Goal: Information Seeking & Learning: Learn about a topic

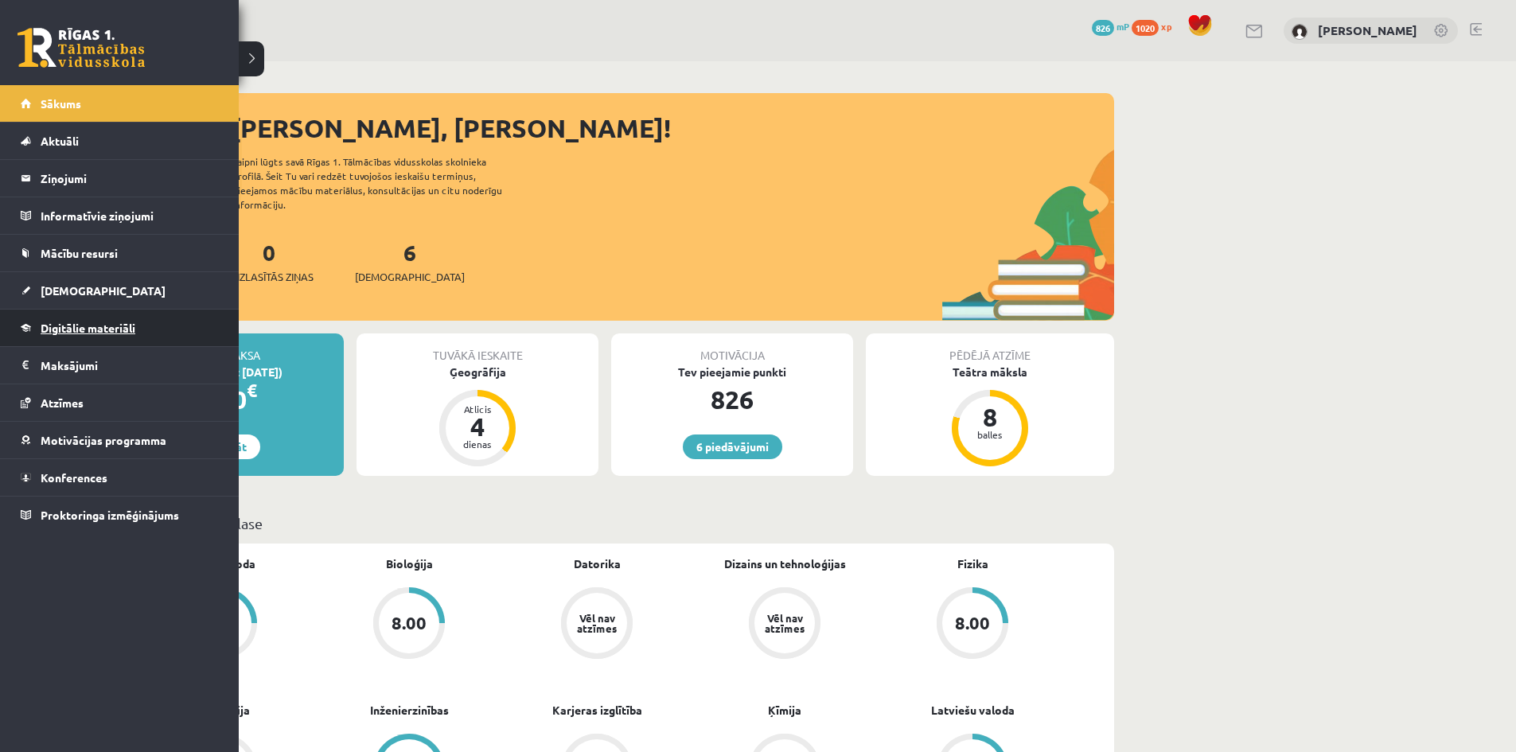
click at [35, 330] on link "Digitālie materiāli" at bounding box center [120, 328] width 198 height 37
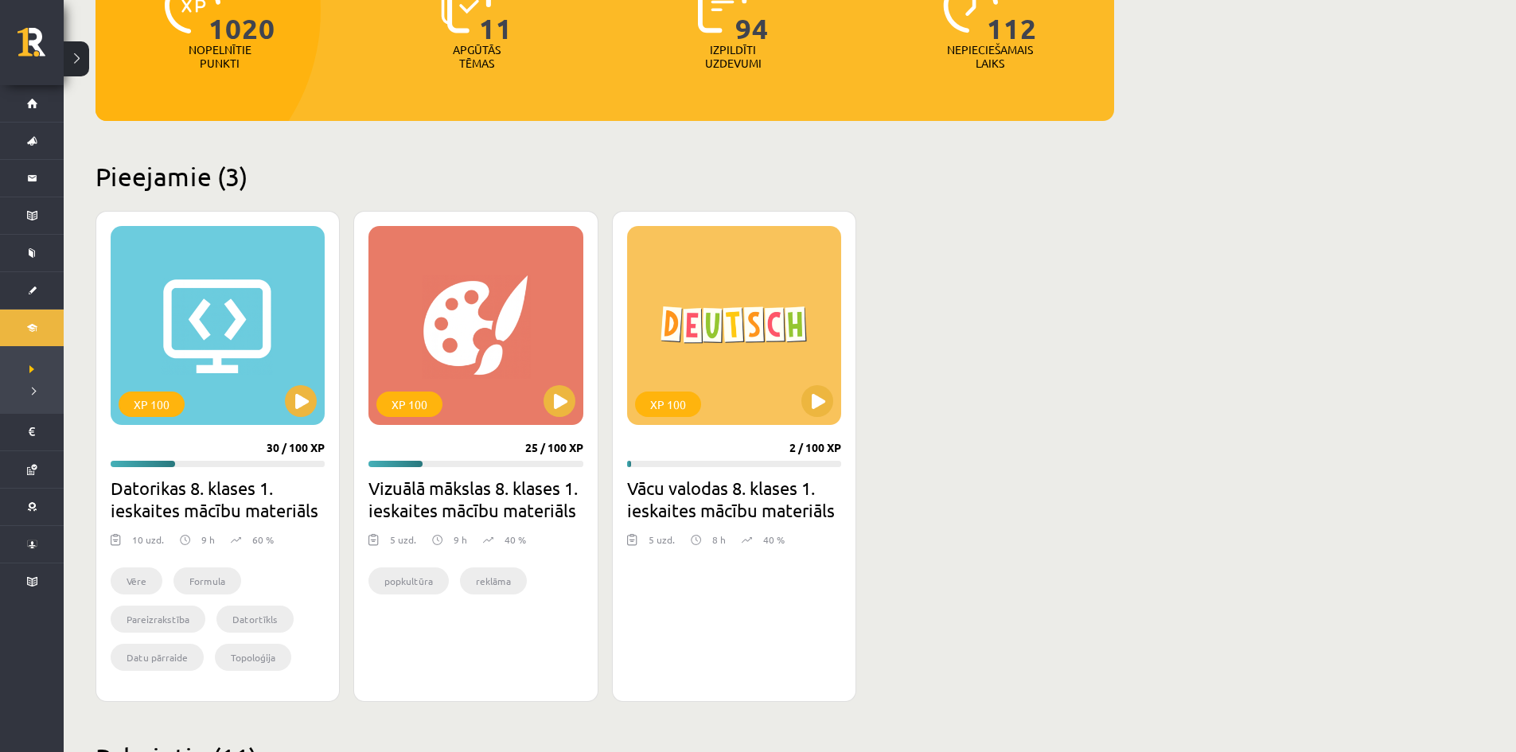
scroll to position [239, 0]
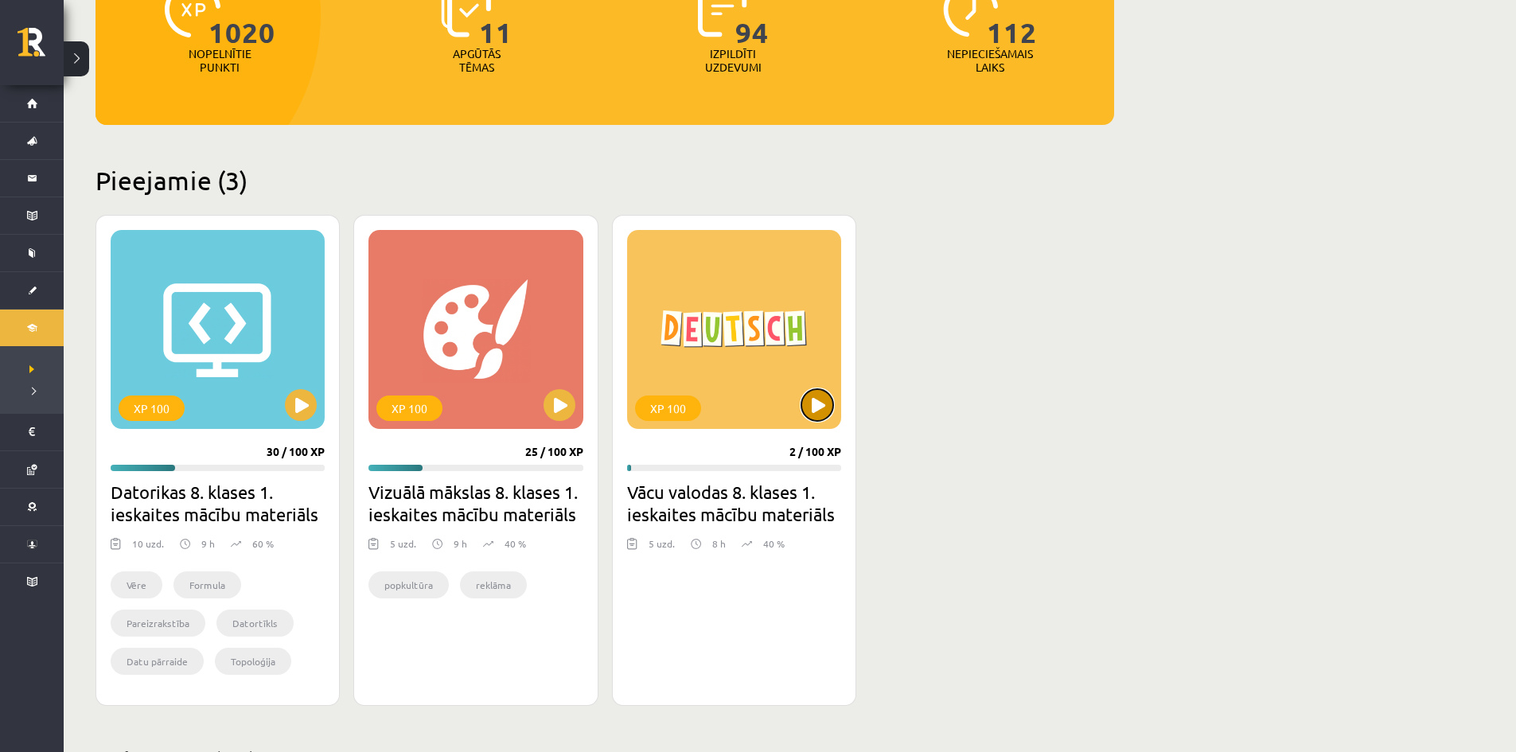
click at [820, 404] on button at bounding box center [817, 405] width 32 height 32
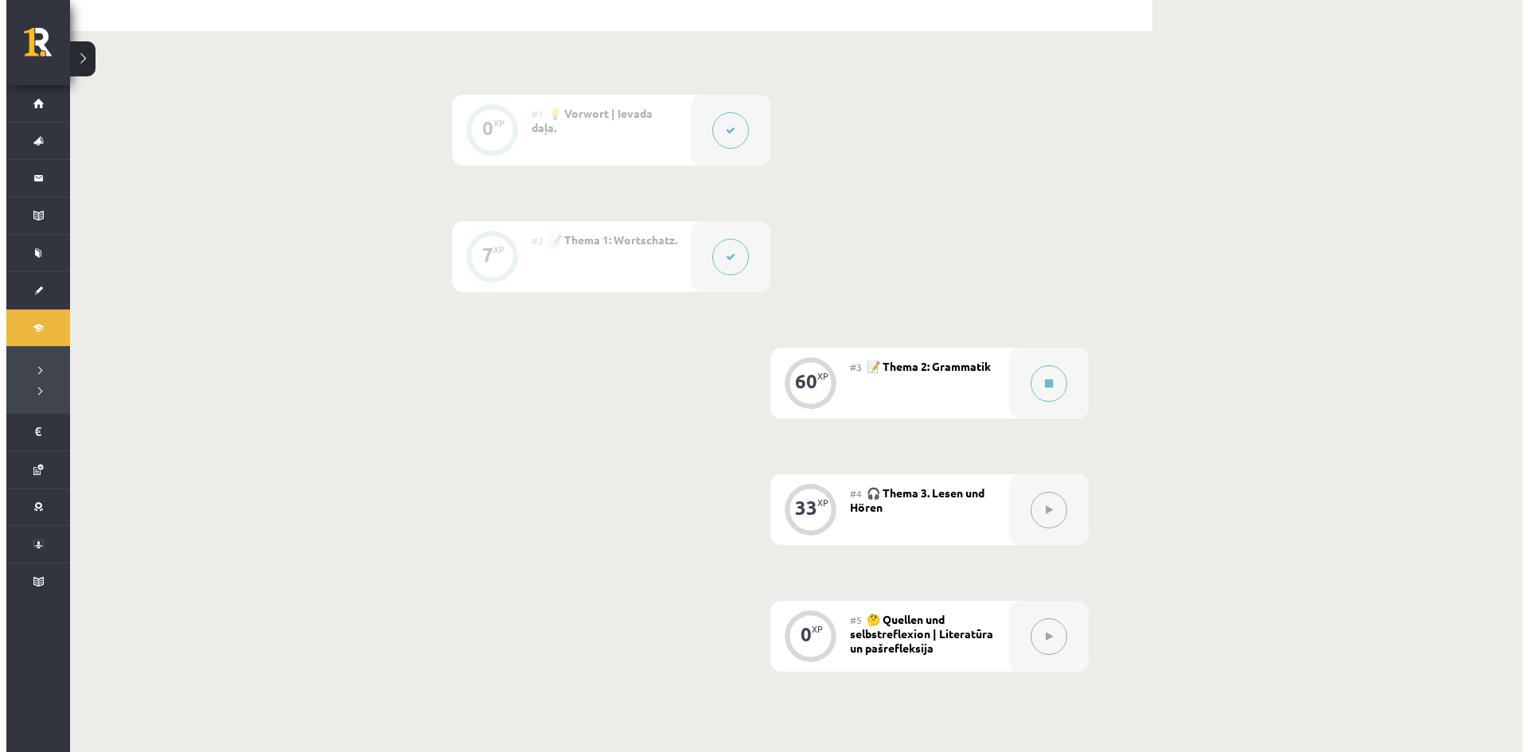
scroll to position [294, 0]
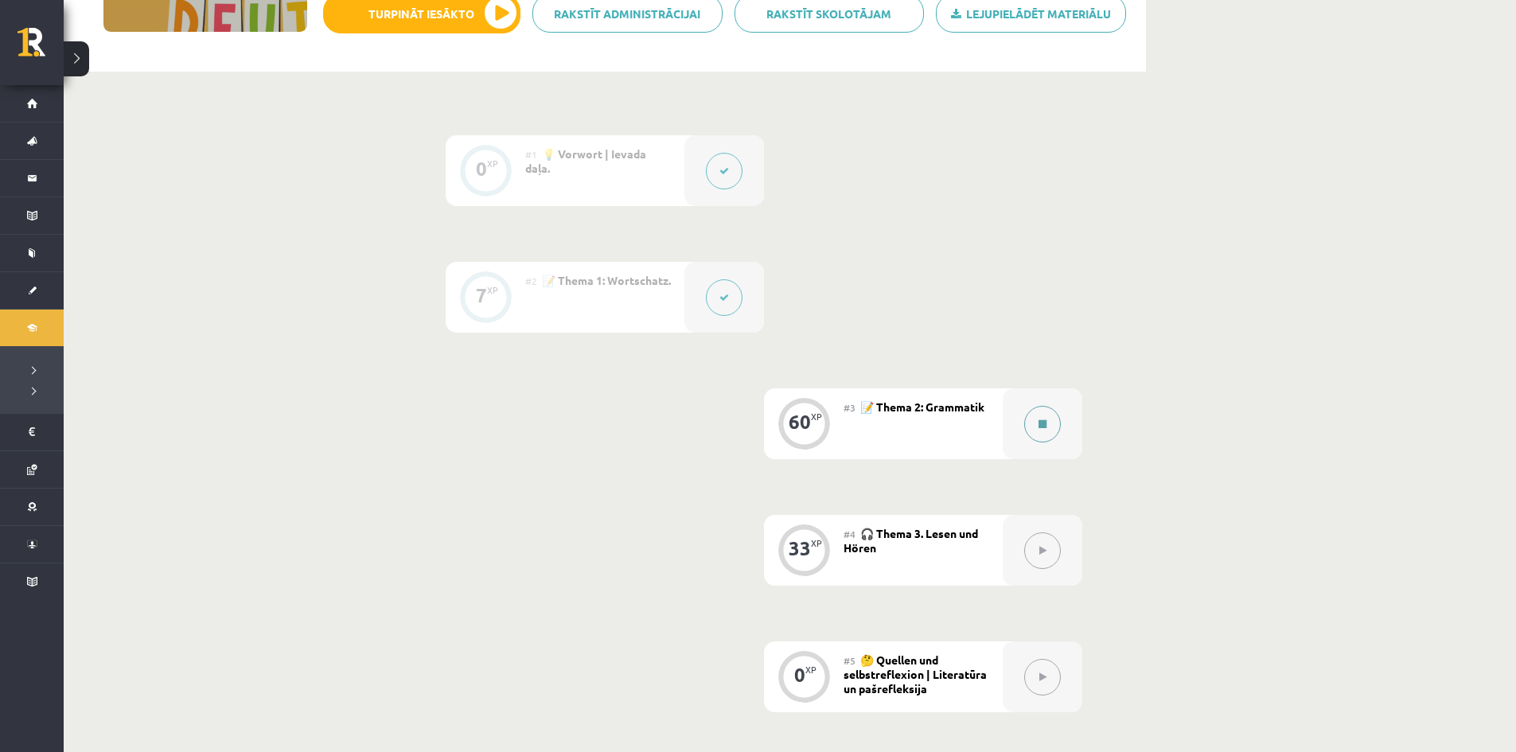
click at [1046, 428] on icon at bounding box center [1043, 424] width 8 height 10
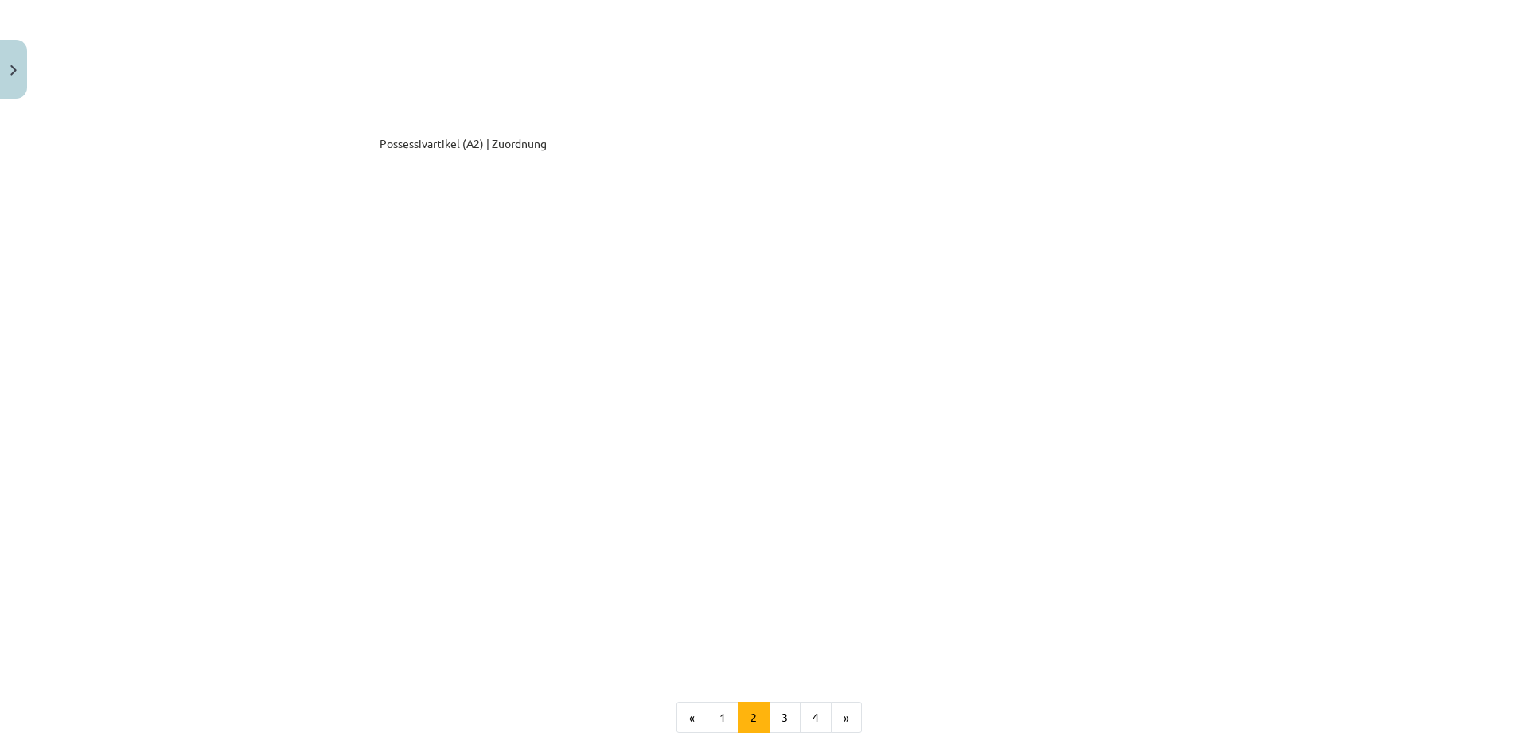
scroll to position [1353, 0]
click at [1204, 361] on div "Mācību tēma: Vācu valodas 8. klases 1. ieskaites mācību materiāls #3 📝 Thema 2:…" at bounding box center [764, 376] width 1528 height 752
click at [786, 724] on button "3" at bounding box center [785, 724] width 32 height 32
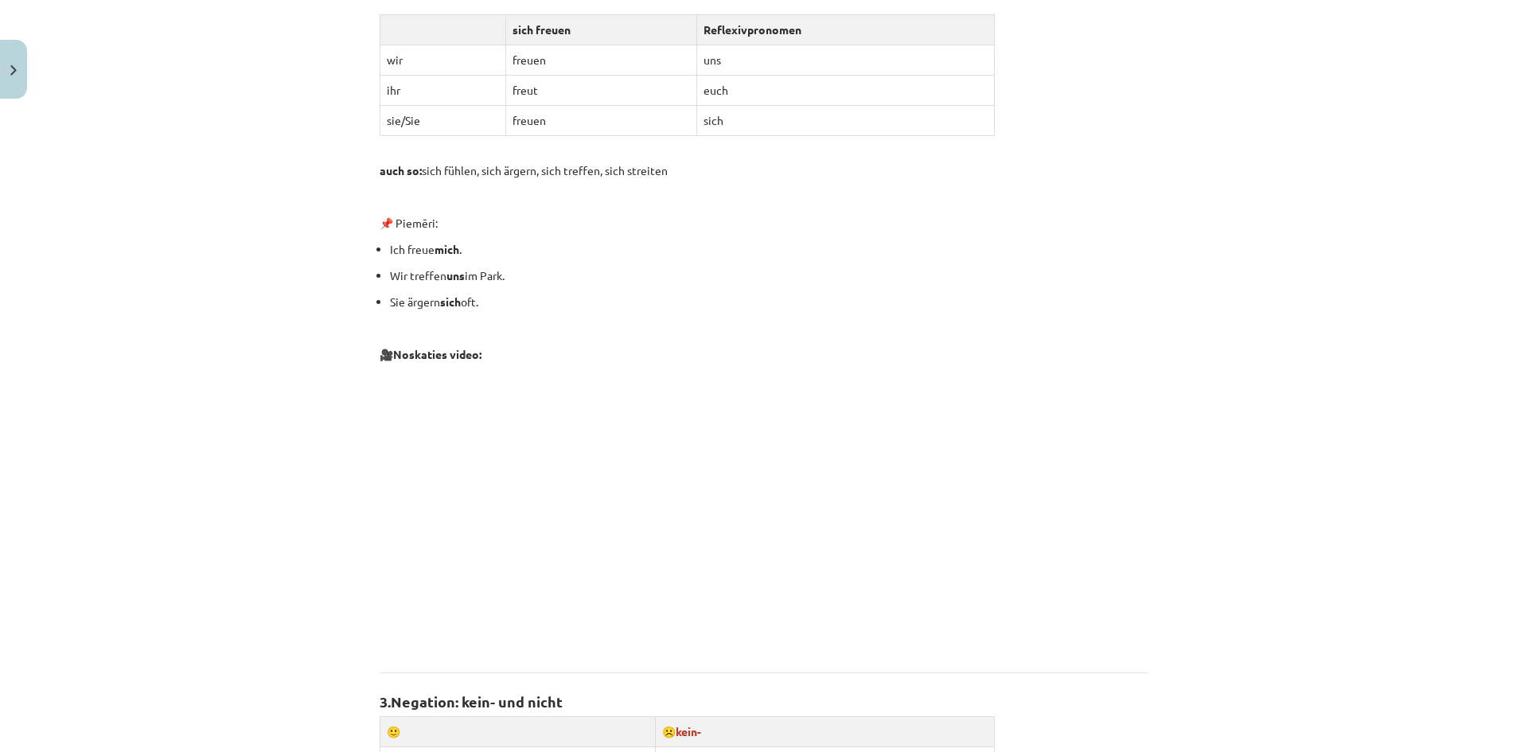
scroll to position [524, 0]
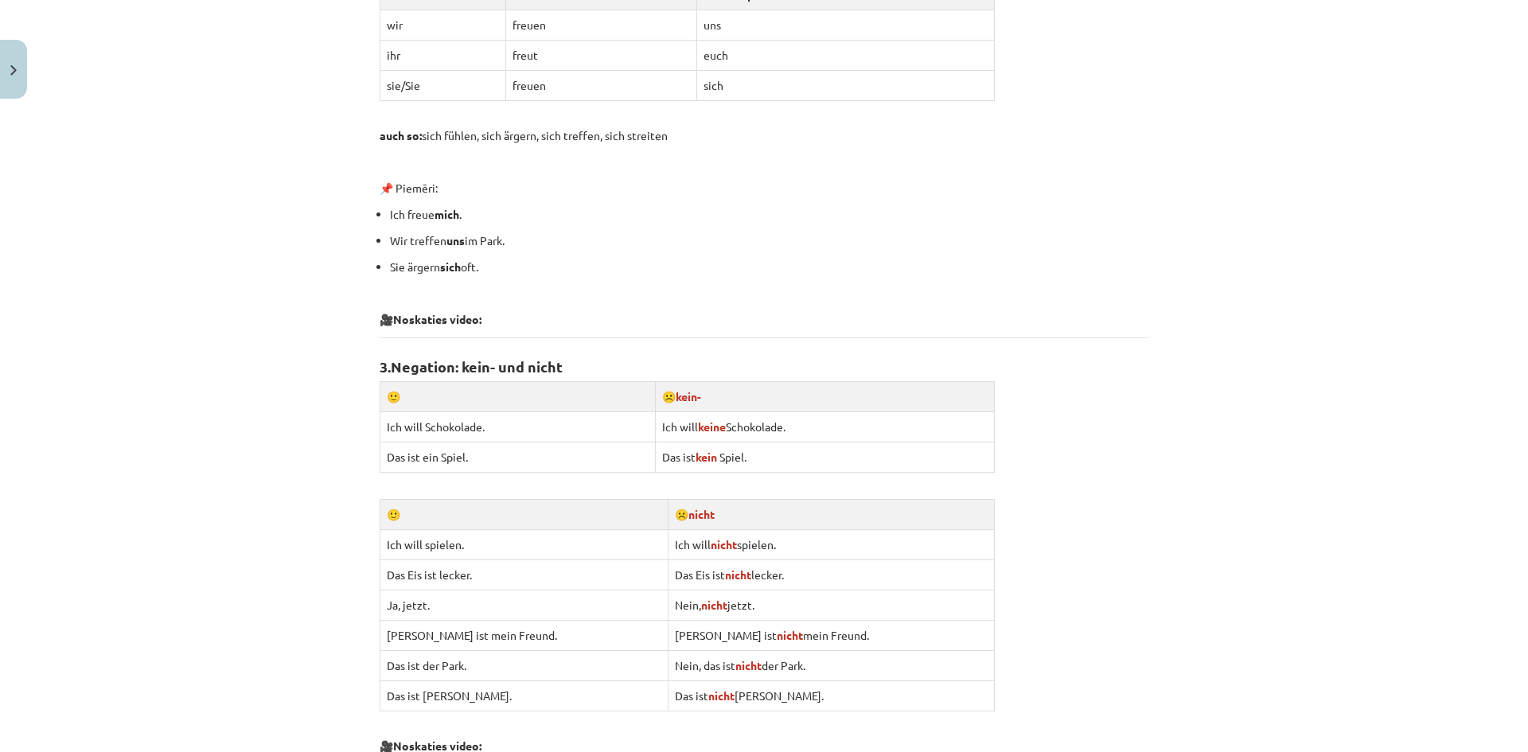
click at [985, 675] on iframe at bounding box center [764, 376] width 1528 height 752
click at [984, 680] on iframe at bounding box center [764, 376] width 1528 height 752
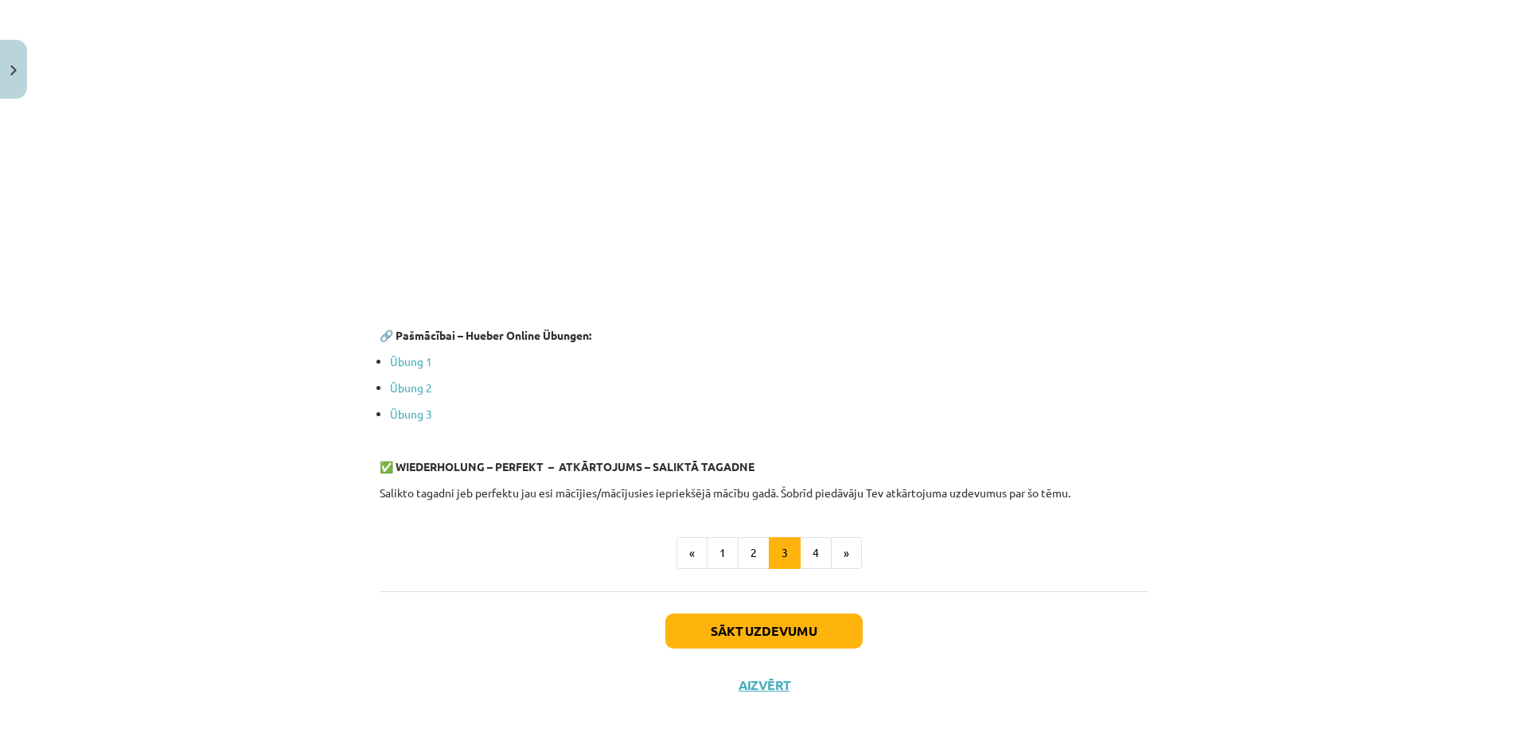
scroll to position [4362, 0]
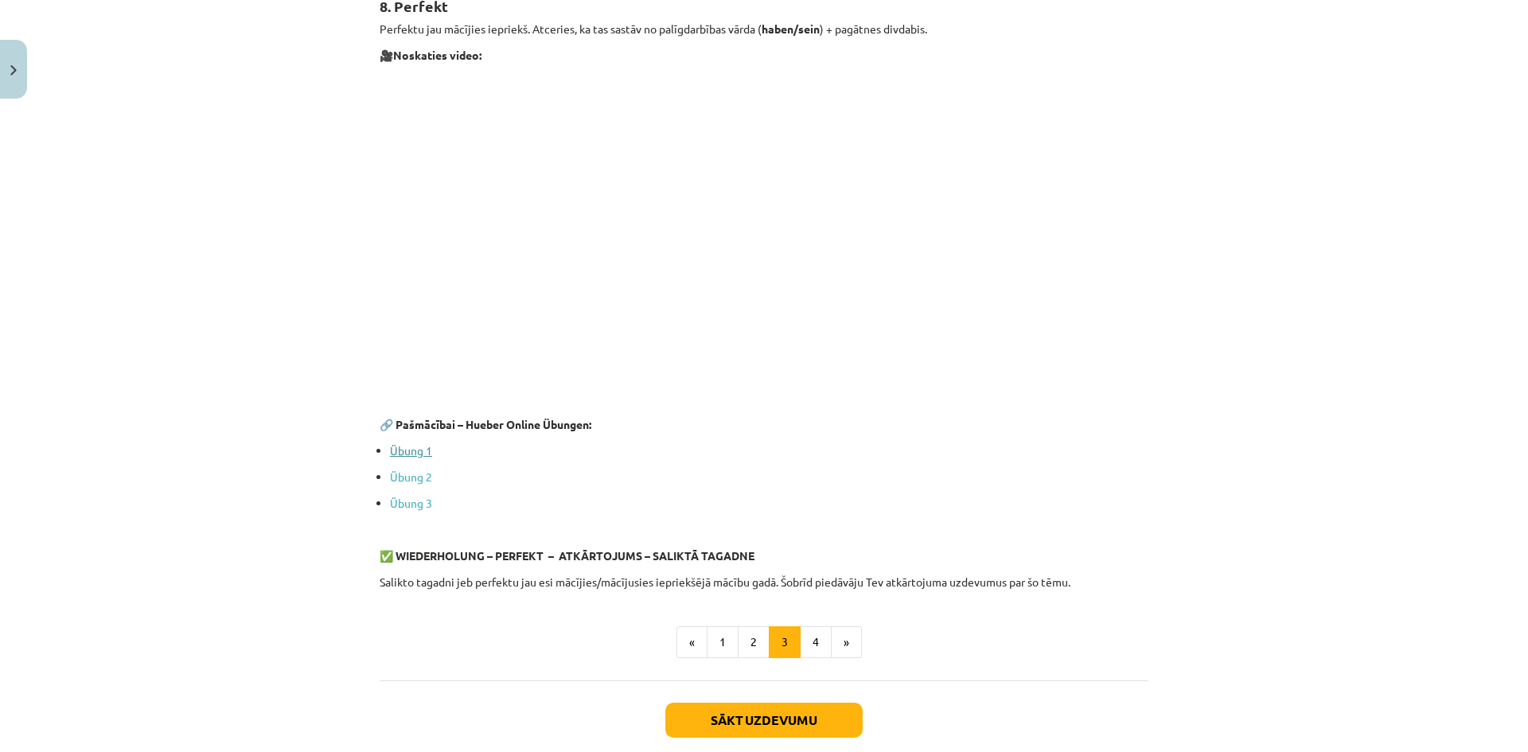
click at [400, 454] on link "Übung 1" at bounding box center [411, 450] width 42 height 14
click at [405, 478] on link "Übung 2" at bounding box center [411, 477] width 42 height 14
